Goal: Information Seeking & Learning: Learn about a topic

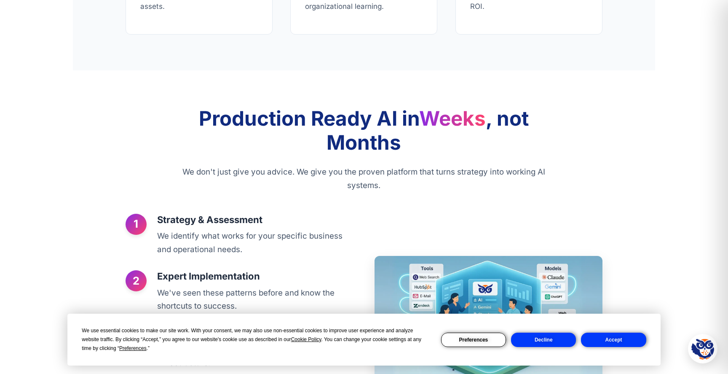
scroll to position [938, 0]
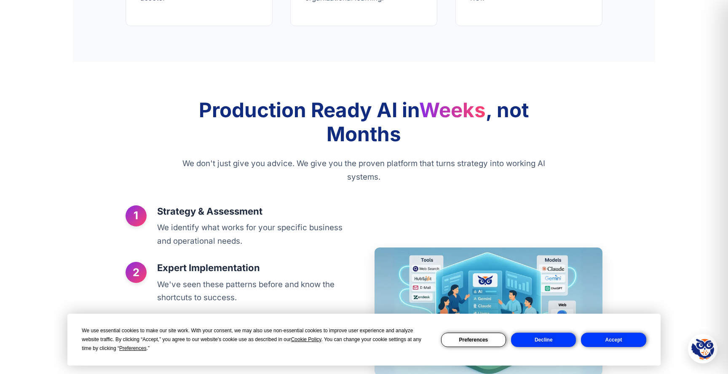
click at [540, 337] on button "Decline" at bounding box center [543, 340] width 65 height 14
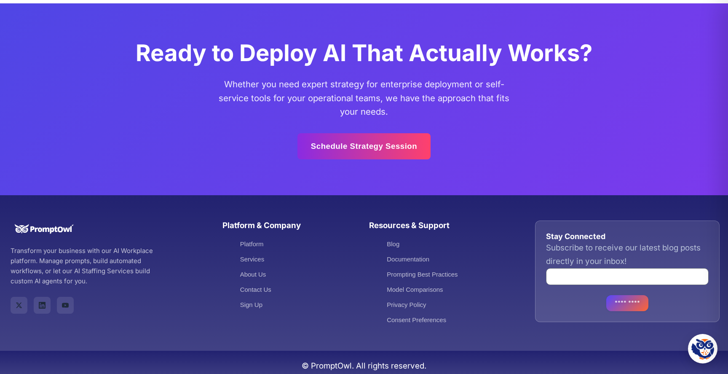
scroll to position [2505, 0]
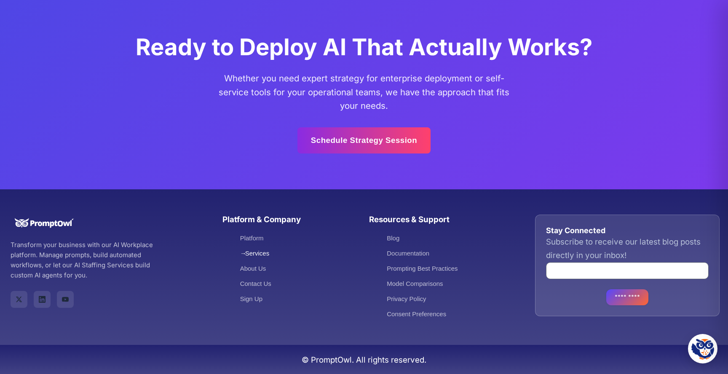
click at [255, 253] on link "Services" at bounding box center [255, 253] width 30 height 7
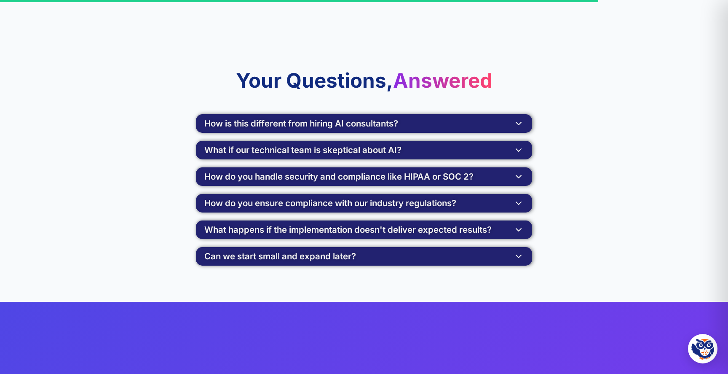
scroll to position [1656, 0]
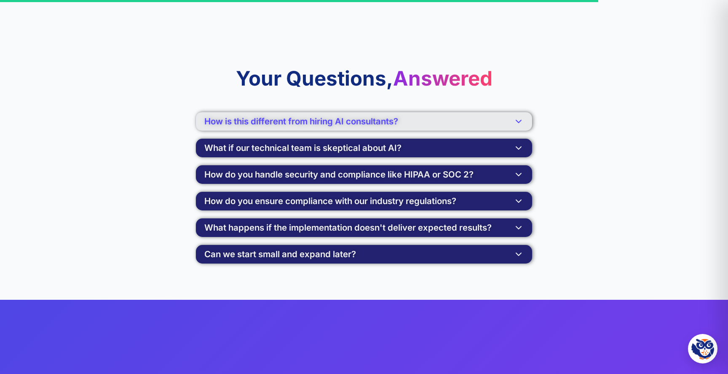
click at [275, 126] on span "How is this different from hiring AI consultants?" at bounding box center [301, 121] width 194 height 8
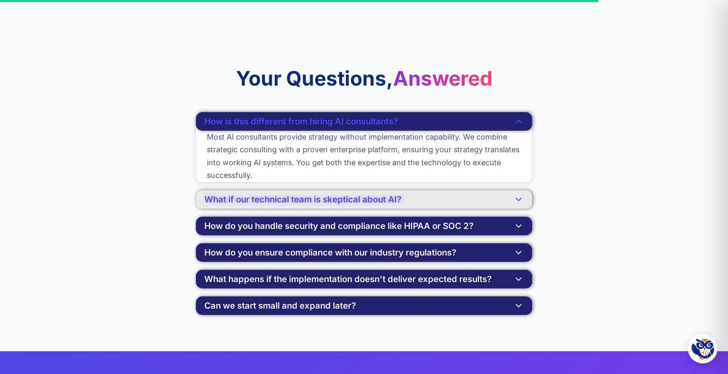
click at [280, 204] on span "What if our technical team is skeptical about AI?" at bounding box center [302, 199] width 197 height 8
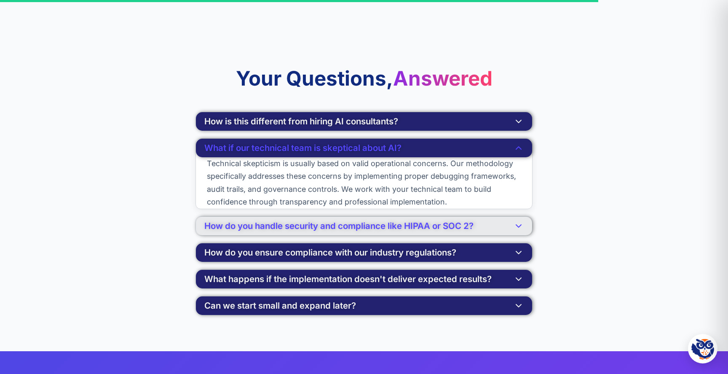
click at [282, 226] on span "How do you handle security and compliance like HIPAA or SOC 2?" at bounding box center [338, 226] width 269 height 8
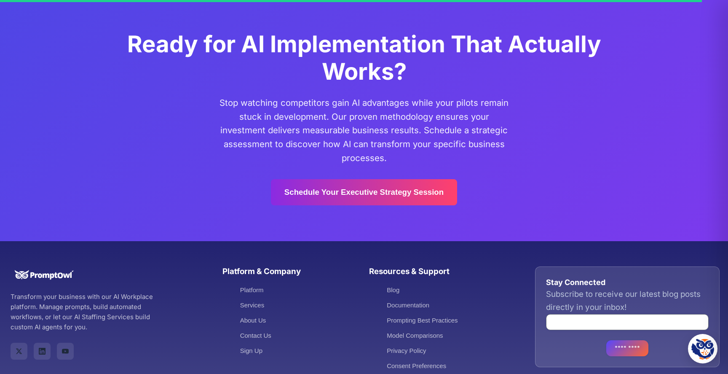
scroll to position [2014, 0]
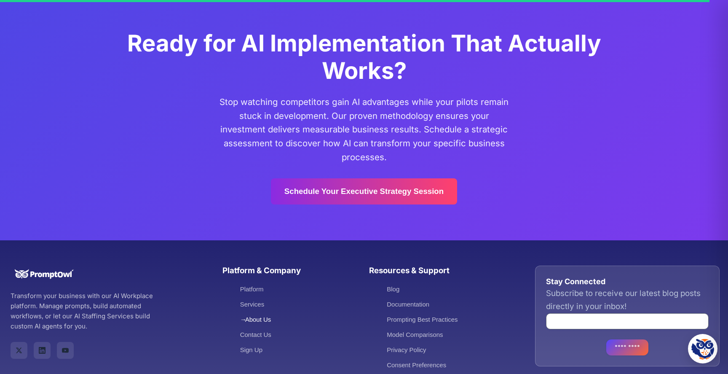
click at [262, 323] on link "About Us" at bounding box center [255, 319] width 31 height 7
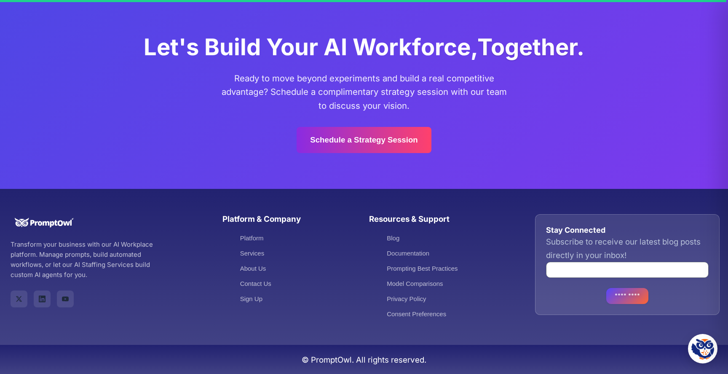
scroll to position [2299, 0]
